Goal: Information Seeking & Learning: Learn about a topic

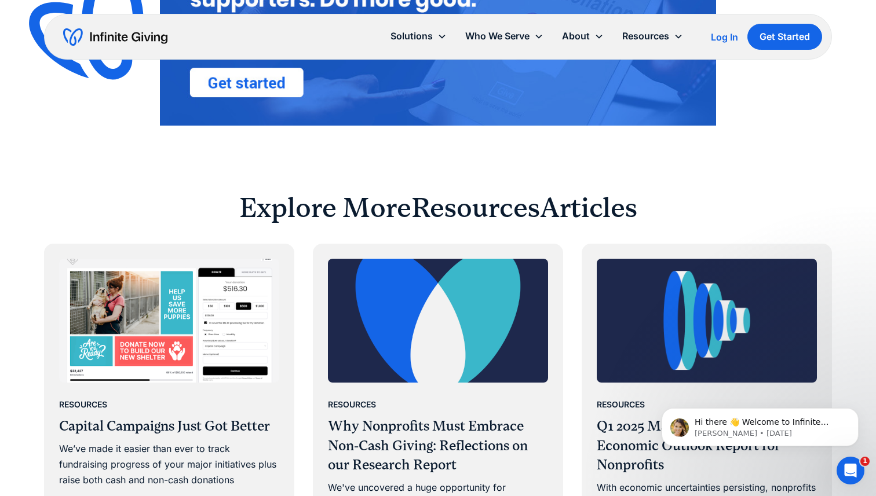
scroll to position [3638, 0]
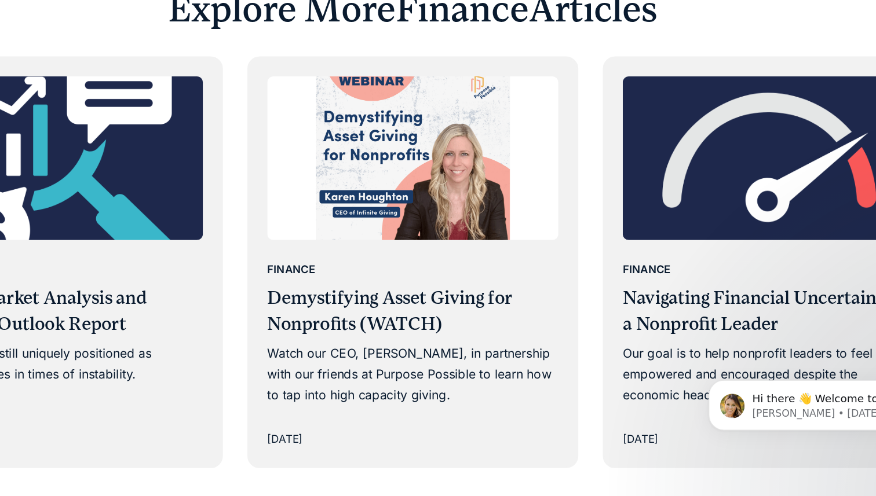
scroll to position [2101, 0]
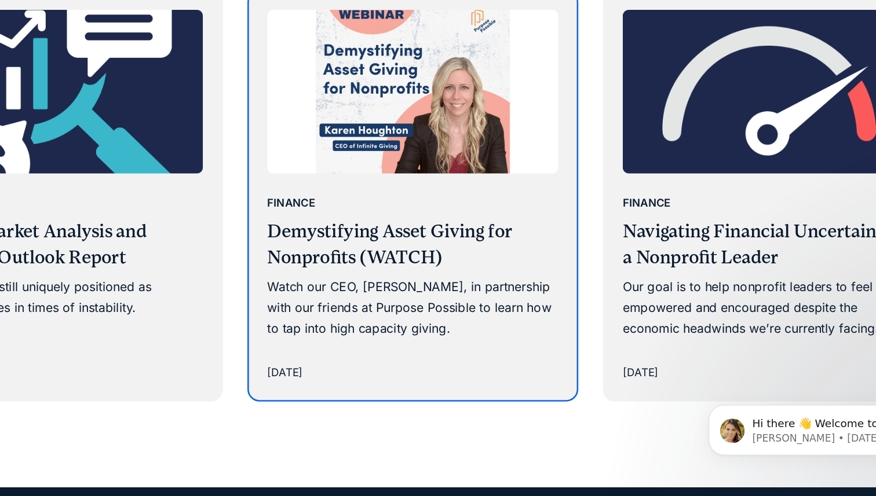
click at [400, 300] on h3 "Demystifying Asset Giving for Nonprofits (WATCH)" at bounding box center [438, 287] width 220 height 39
